Goal: Register for event/course

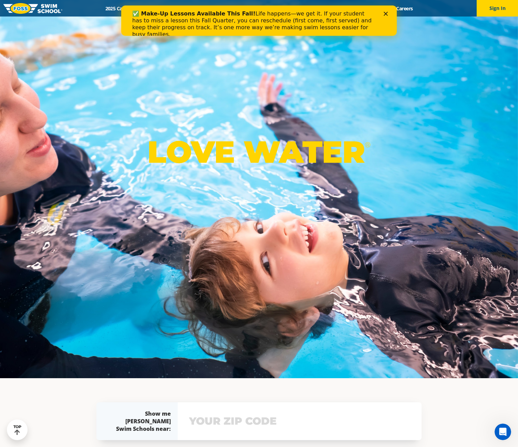
click at [387, 11] on div "✅ Make-Up Lessons Available This Fall! Life happens—we get it. If your student …" at bounding box center [259, 24] width 276 height 32
click at [384, 13] on icon "Close" at bounding box center [386, 14] width 4 height 4
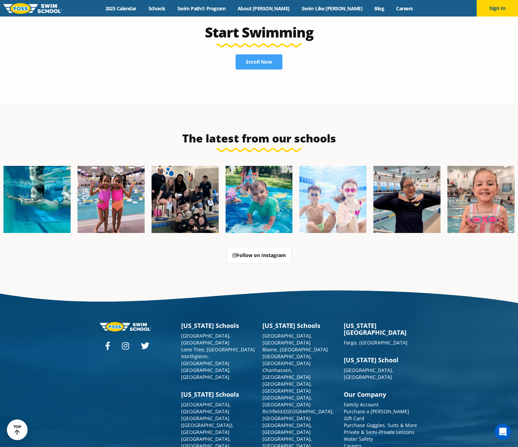
scroll to position [1750, 0]
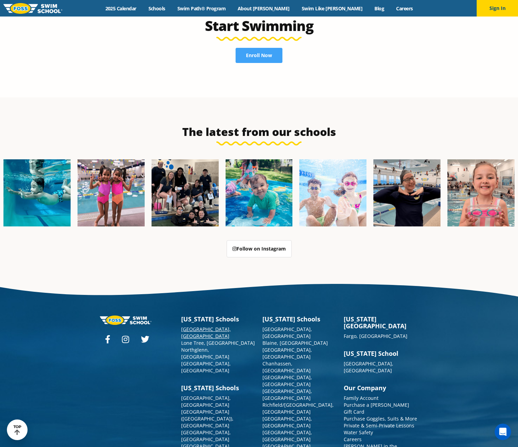
click at [201, 326] on link "[GEOGRAPHIC_DATA], [GEOGRAPHIC_DATA]" at bounding box center [206, 332] width 50 height 13
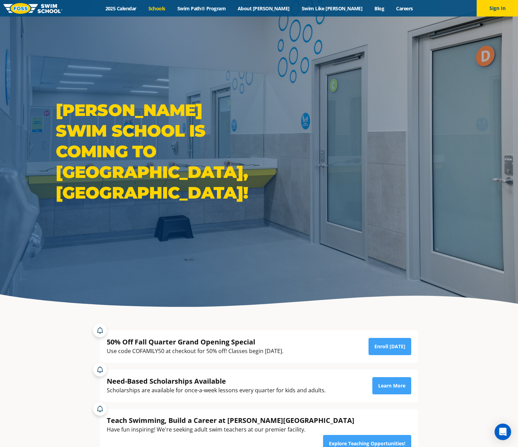
click at [171, 8] on link "Schools" at bounding box center [156, 8] width 29 height 7
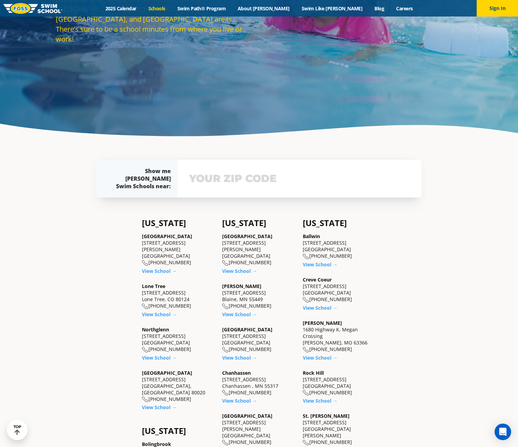
scroll to position [172, 0]
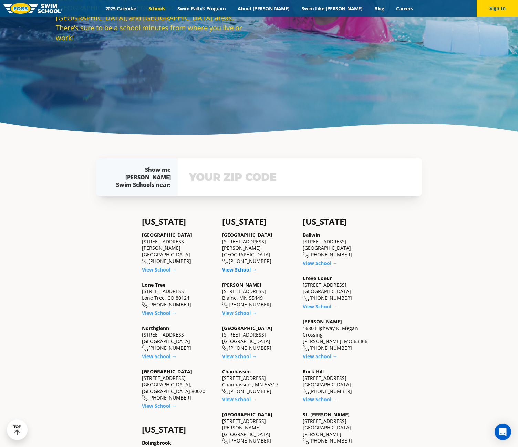
click at [238, 267] on link "View School →" at bounding box center [239, 270] width 35 height 7
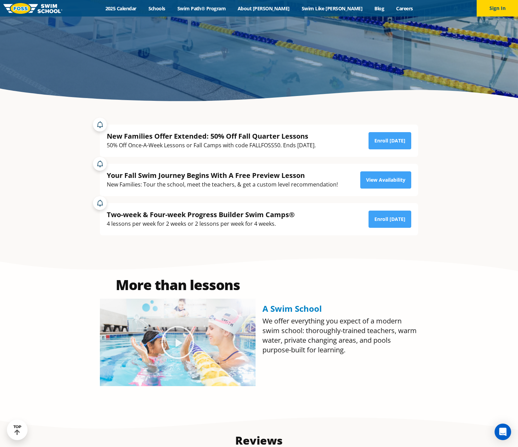
scroll to position [207, 0]
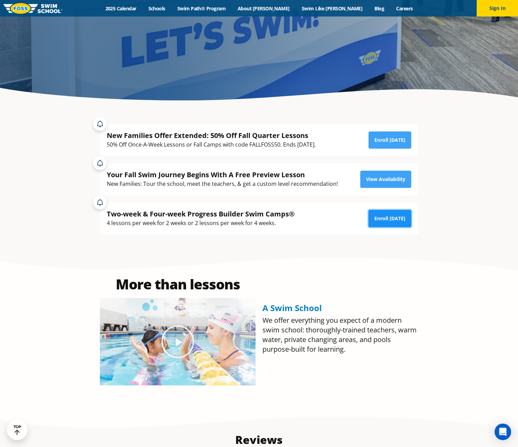
click at [379, 220] on link "Enroll Today" at bounding box center [390, 218] width 43 height 17
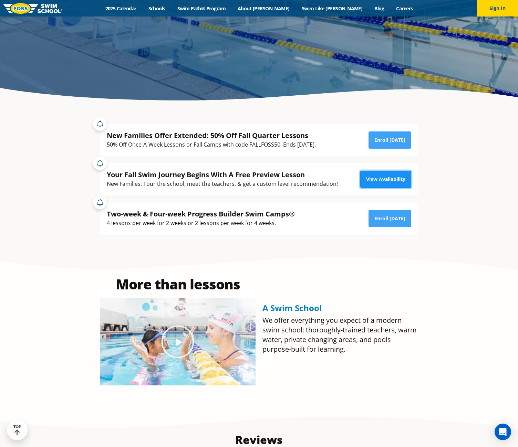
click at [373, 178] on link "View Availability" at bounding box center [385, 179] width 51 height 17
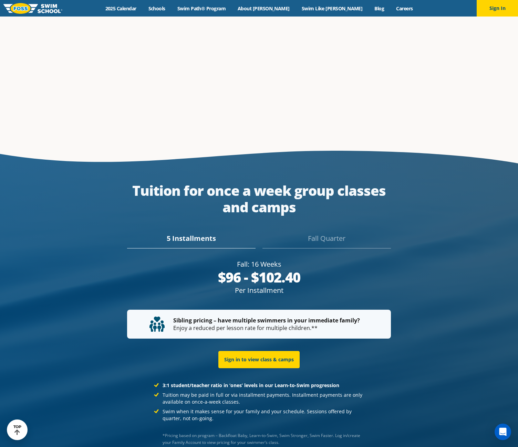
scroll to position [1294, 0]
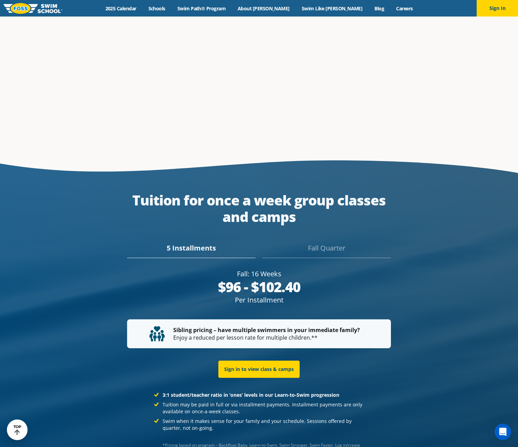
click at [326, 243] on div "Fall Quarter" at bounding box center [326, 250] width 128 height 15
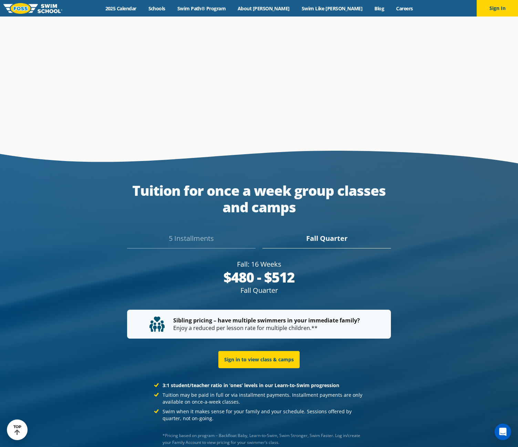
click at [195, 234] on div "5 Installments" at bounding box center [191, 241] width 128 height 15
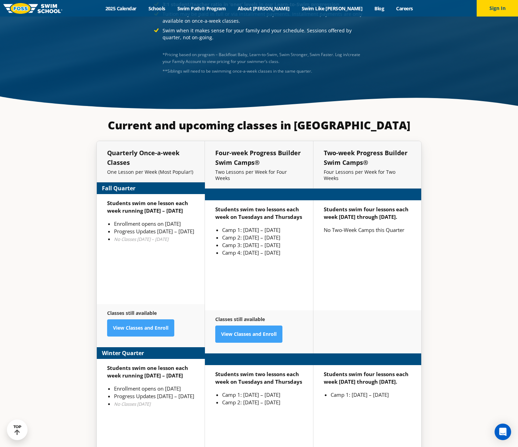
scroll to position [1672, 0]
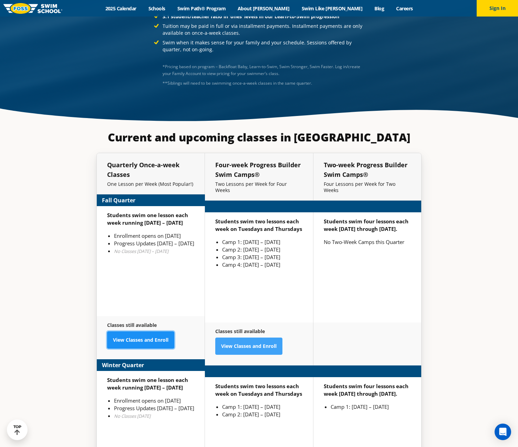
click at [135, 332] on link "View Classes and Enroll" at bounding box center [140, 340] width 67 height 17
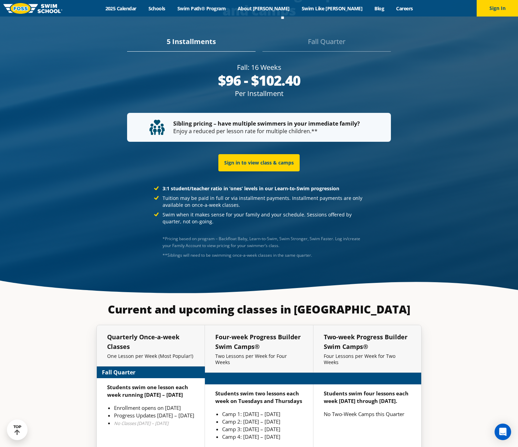
scroll to position [1447, 0]
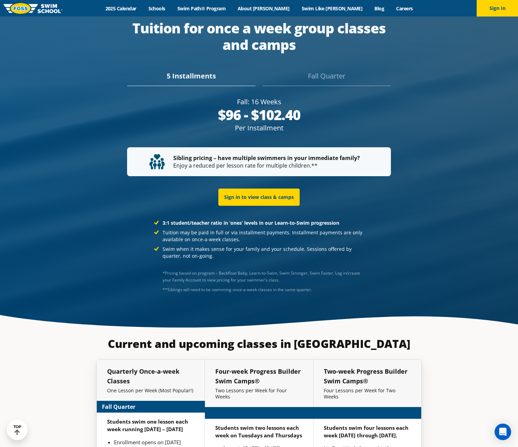
click at [316, 71] on div "Fall Quarter" at bounding box center [326, 78] width 128 height 15
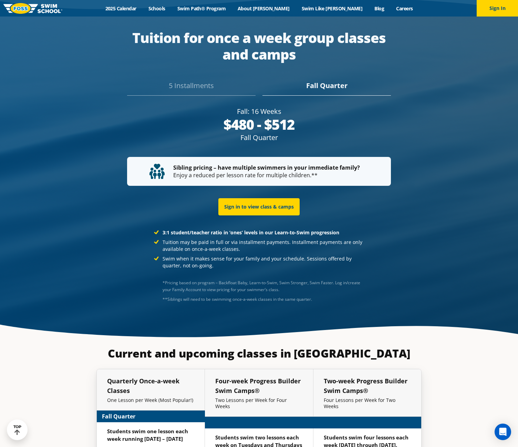
click at [393, 244] on div "3:1 student/teacher ratio in ‘ones’ levels in our Learn-to-Swim progression Tui…" at bounding box center [258, 249] width 325 height 54
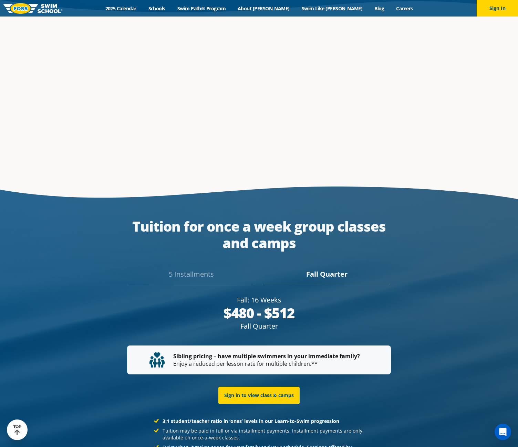
scroll to position [1240, 0]
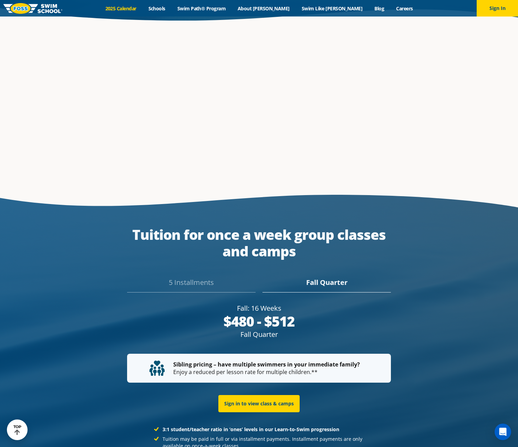
click at [139, 9] on link "2025 Calendar" at bounding box center [120, 8] width 43 height 7
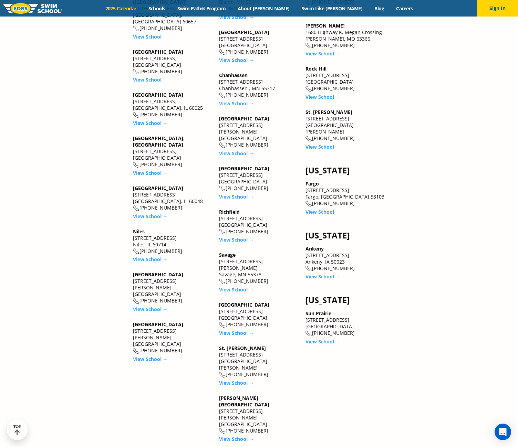
scroll to position [895, 0]
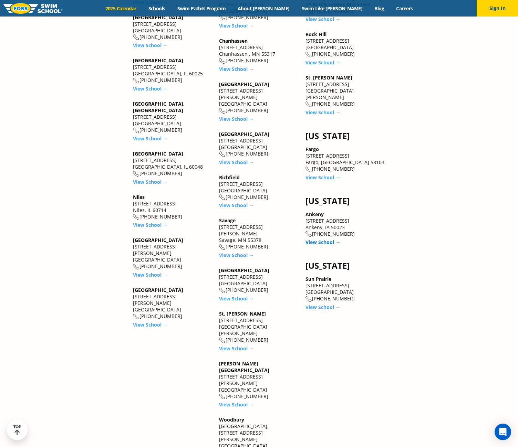
click at [321, 239] on link "View School →" at bounding box center [322, 242] width 35 height 7
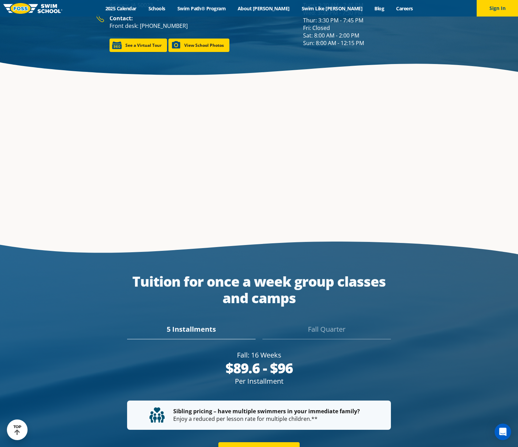
scroll to position [1240, 0]
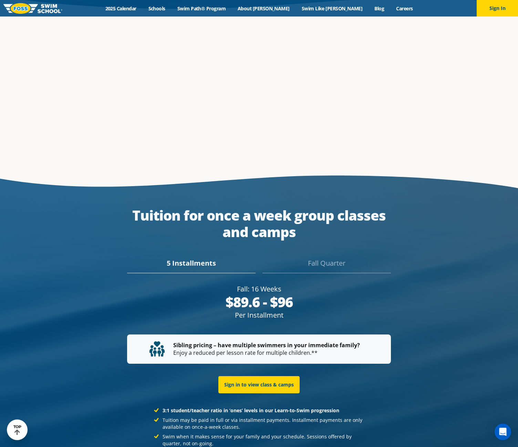
click at [324, 258] on div "Fall Quarter" at bounding box center [326, 265] width 128 height 15
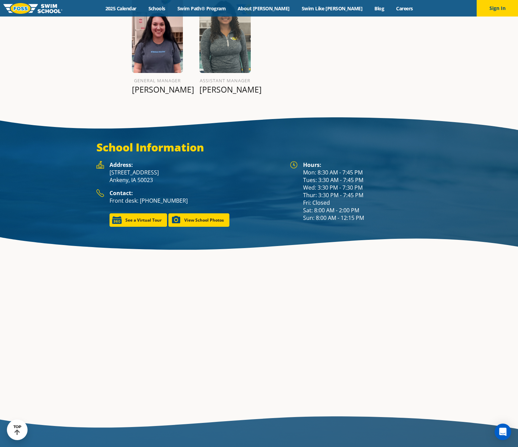
click at [373, 84] on section "Meet our Management Team General Manager Ellie M. assistant manager Jasmine B." at bounding box center [259, 28] width 518 height 166
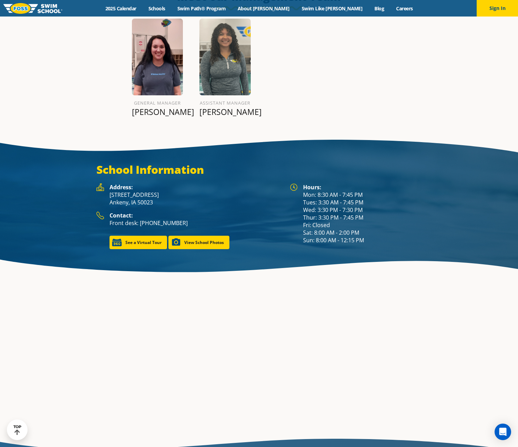
scroll to position [955, 0]
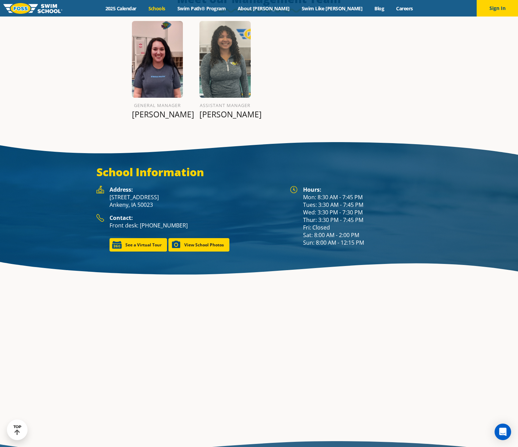
click at [171, 9] on link "Schools" at bounding box center [156, 8] width 29 height 7
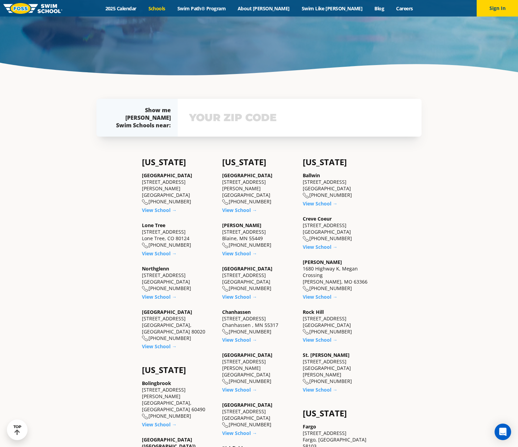
scroll to position [241, 0]
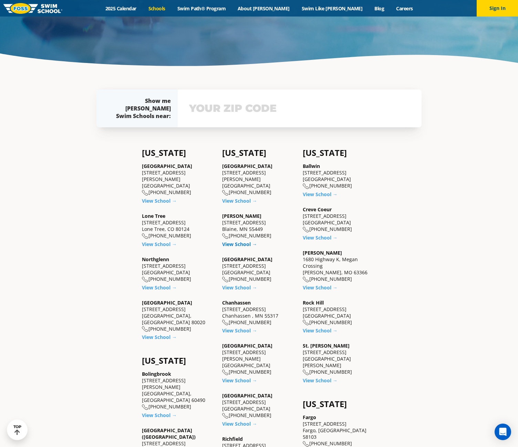
click at [242, 243] on link "View School →" at bounding box center [239, 244] width 35 height 7
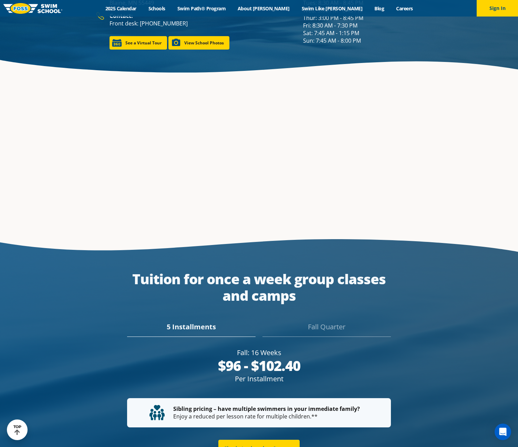
scroll to position [1205, 0]
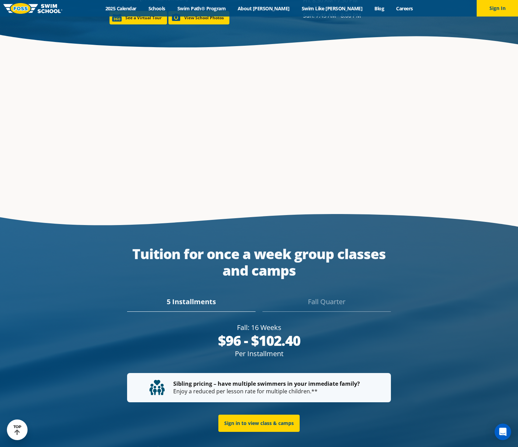
click at [325, 297] on div "Fall Quarter" at bounding box center [326, 304] width 128 height 15
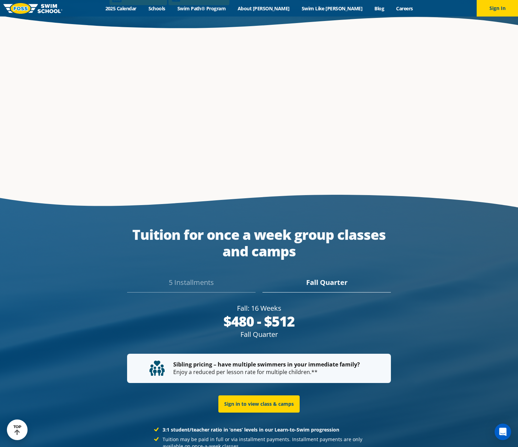
scroll to position [1196, 0]
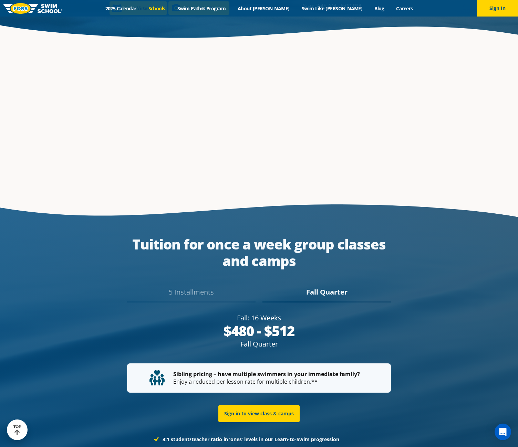
click at [171, 10] on link "Schools" at bounding box center [156, 8] width 29 height 7
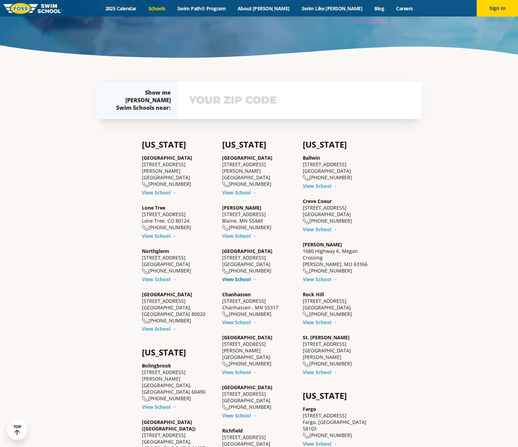
scroll to position [276, 0]
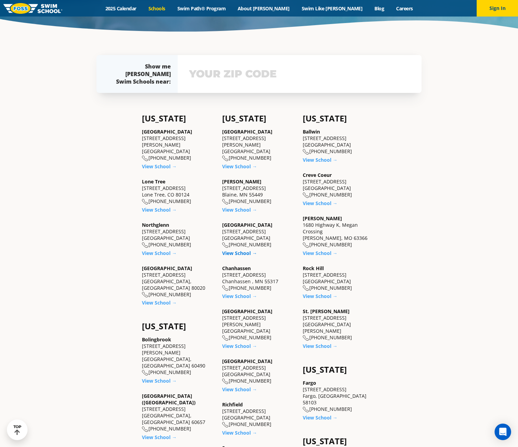
click at [243, 254] on link "View School →" at bounding box center [239, 253] width 35 height 7
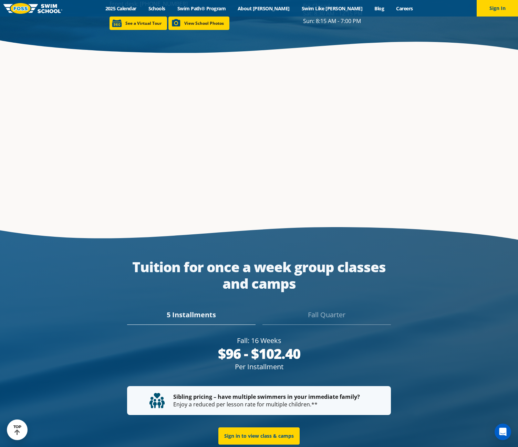
scroll to position [1196, 0]
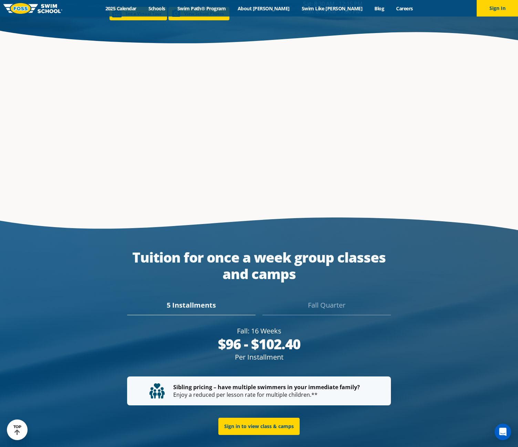
click at [322, 300] on div "Fall Quarter" at bounding box center [326, 307] width 128 height 15
click at [171, 10] on link "Schools" at bounding box center [156, 8] width 29 height 7
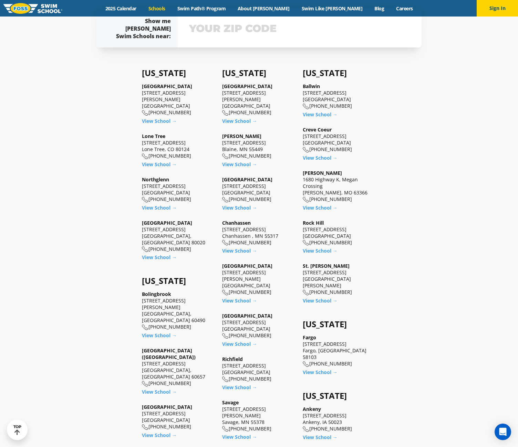
scroll to position [344, 0]
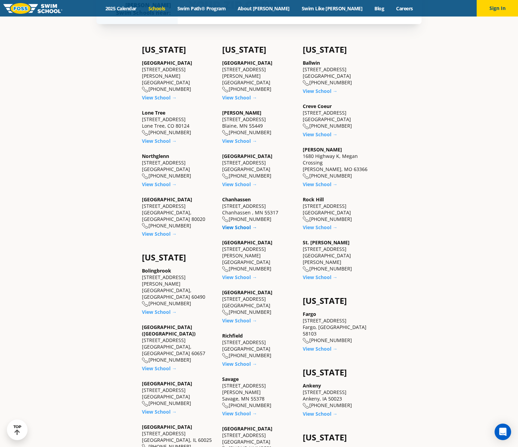
click at [243, 227] on link "View School →" at bounding box center [239, 227] width 35 height 7
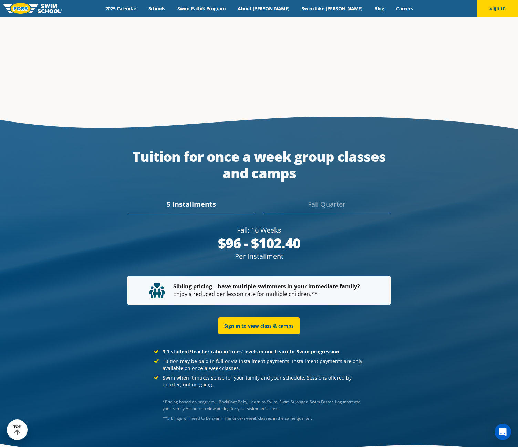
scroll to position [1290, 0]
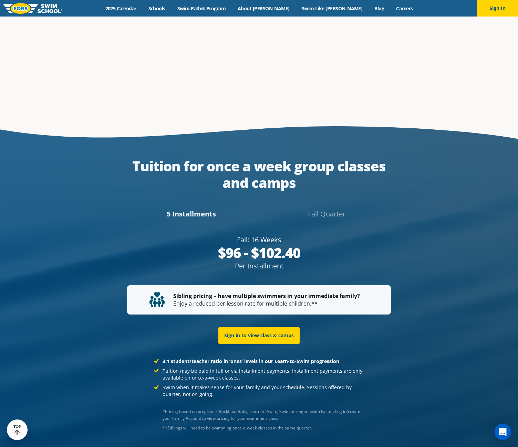
click at [330, 209] on div "Fall Quarter" at bounding box center [326, 216] width 128 height 15
click at [171, 9] on link "Schools" at bounding box center [156, 8] width 29 height 7
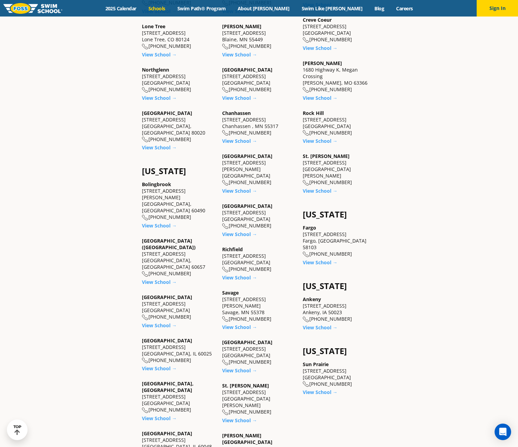
scroll to position [448, 0]
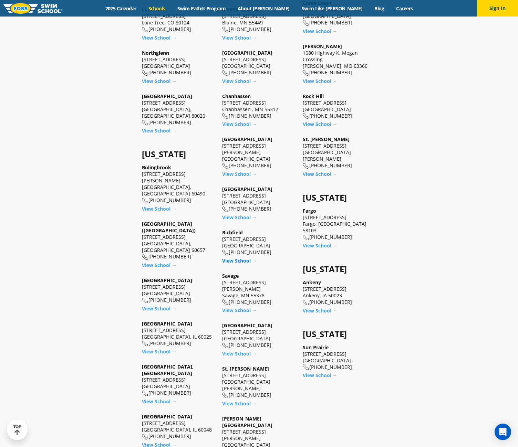
click at [242, 258] on link "View School →" at bounding box center [239, 261] width 35 height 7
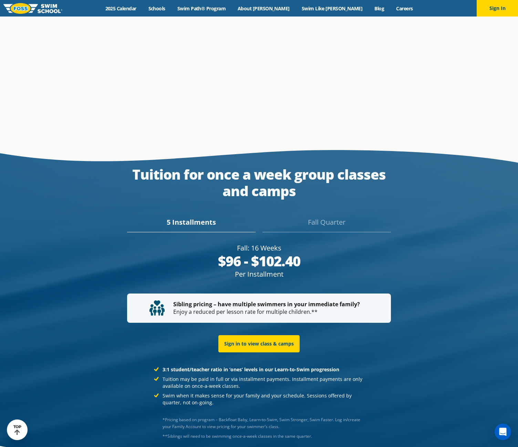
scroll to position [1255, 0]
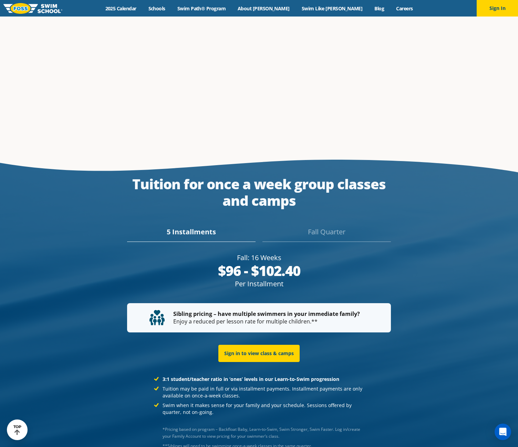
click at [326, 227] on div "Fall Quarter" at bounding box center [326, 234] width 128 height 15
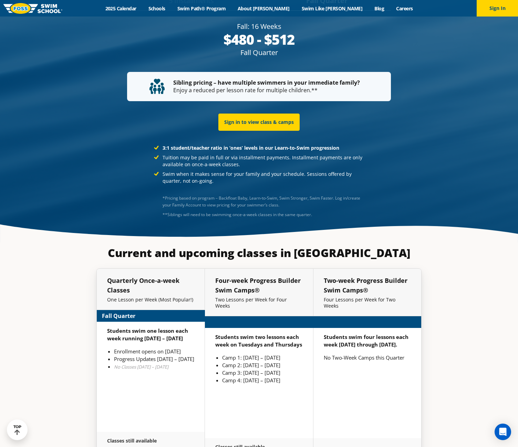
scroll to position [1515, 0]
